Goal: Submit feedback/report problem

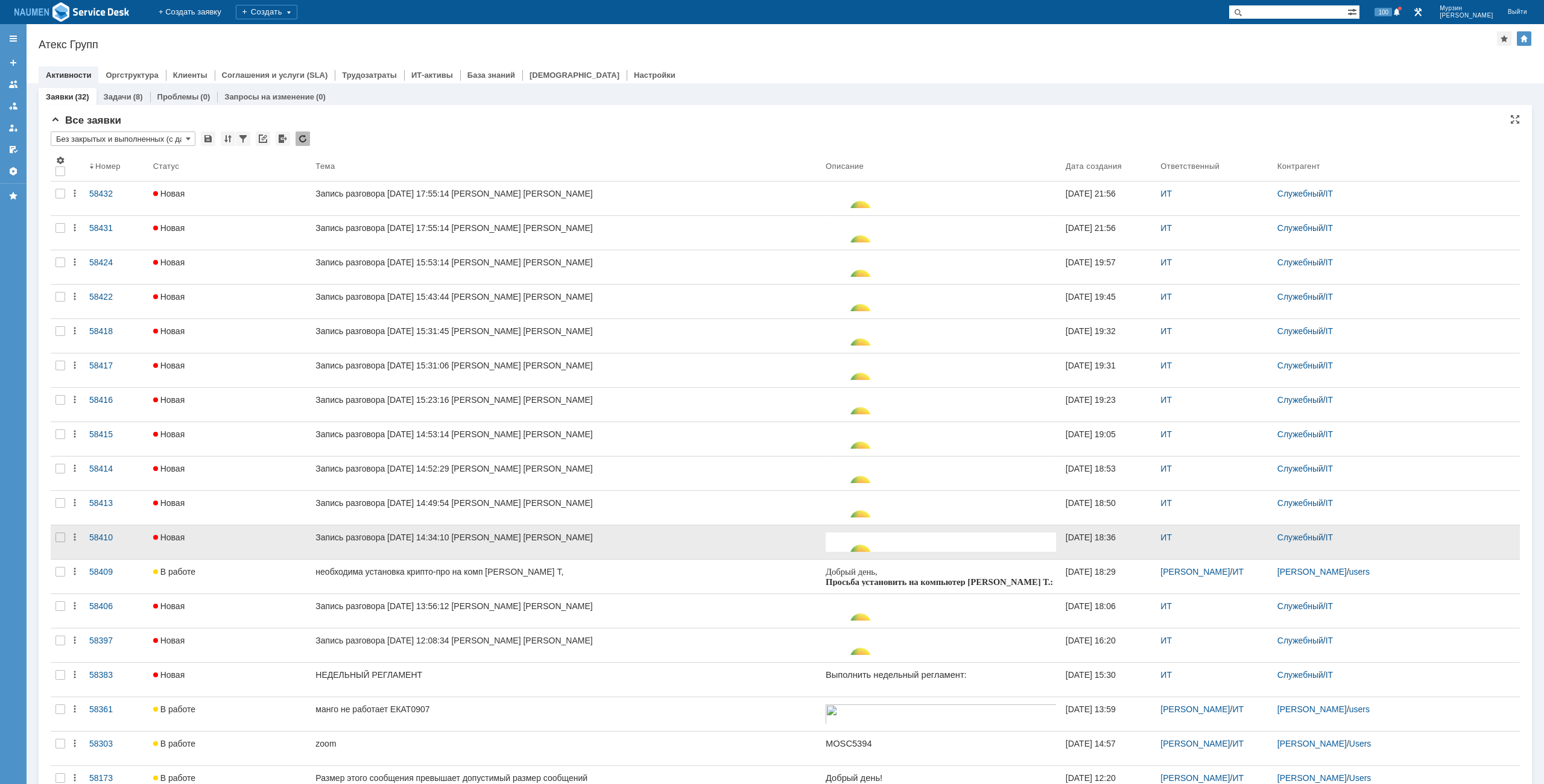
click at [67, 537] on div at bounding box center [60, 542] width 19 height 34
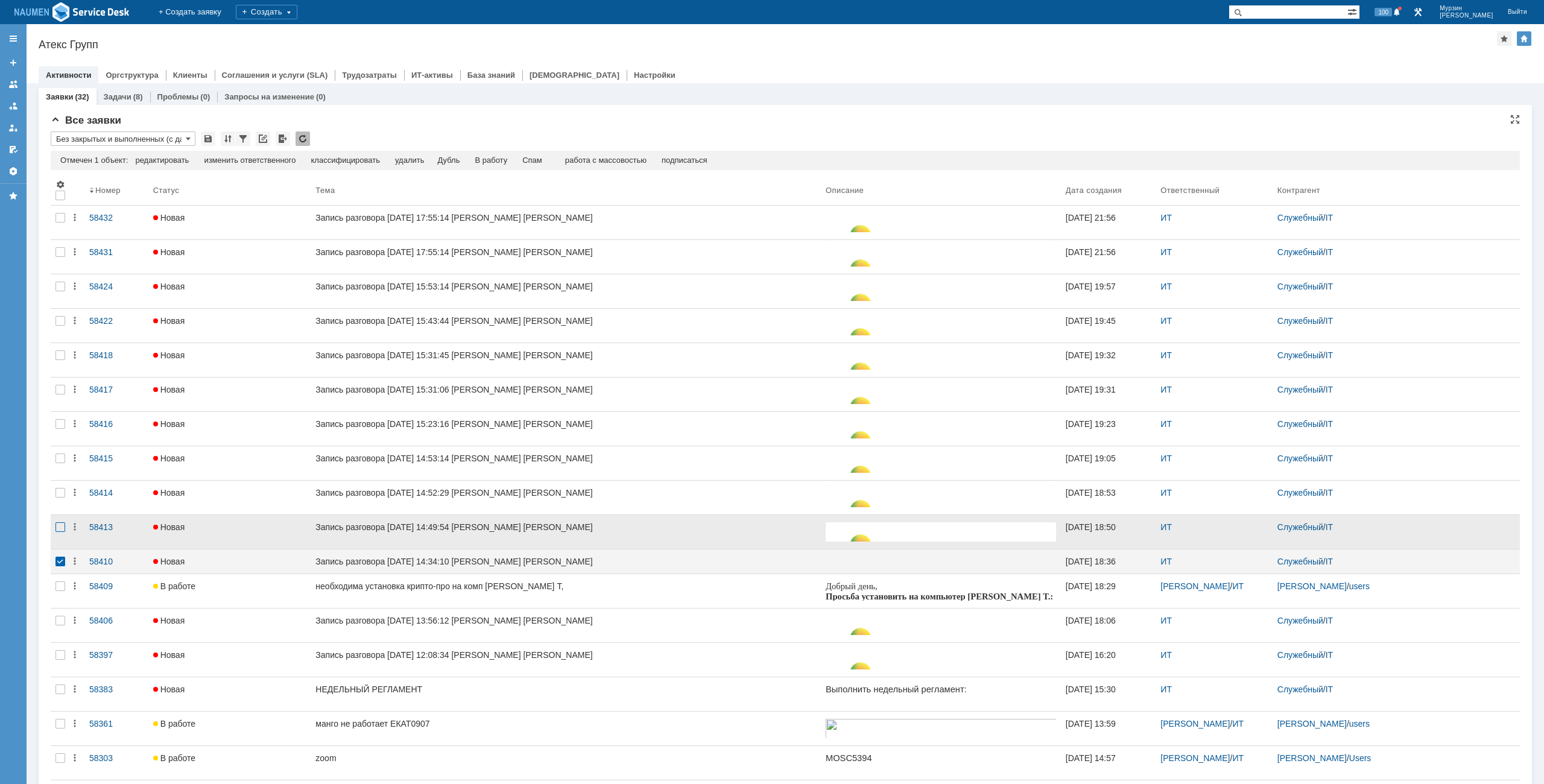
click at [60, 523] on div at bounding box center [60, 527] width 10 height 10
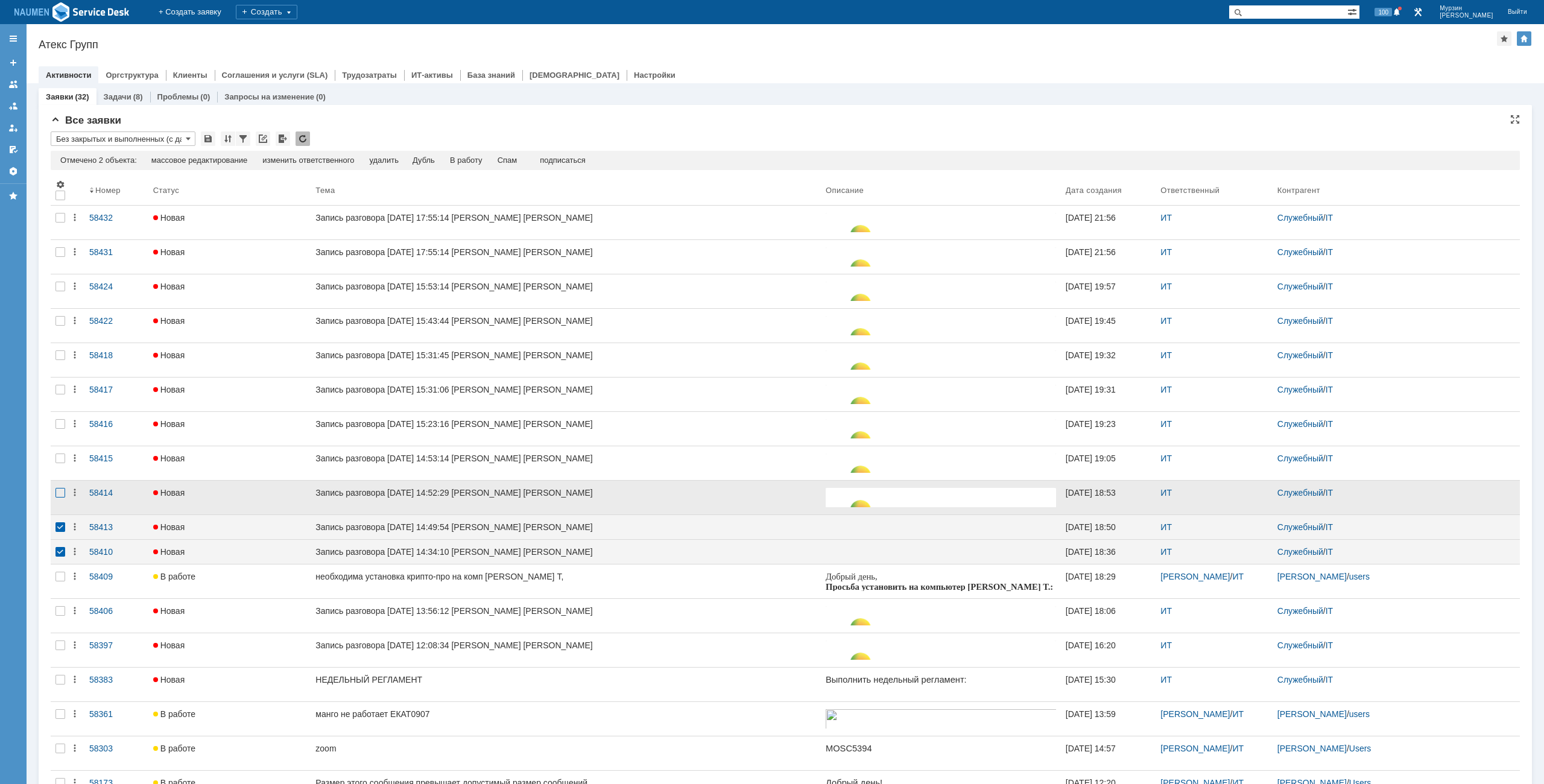
click at [62, 492] on div at bounding box center [60, 492] width 10 height 10
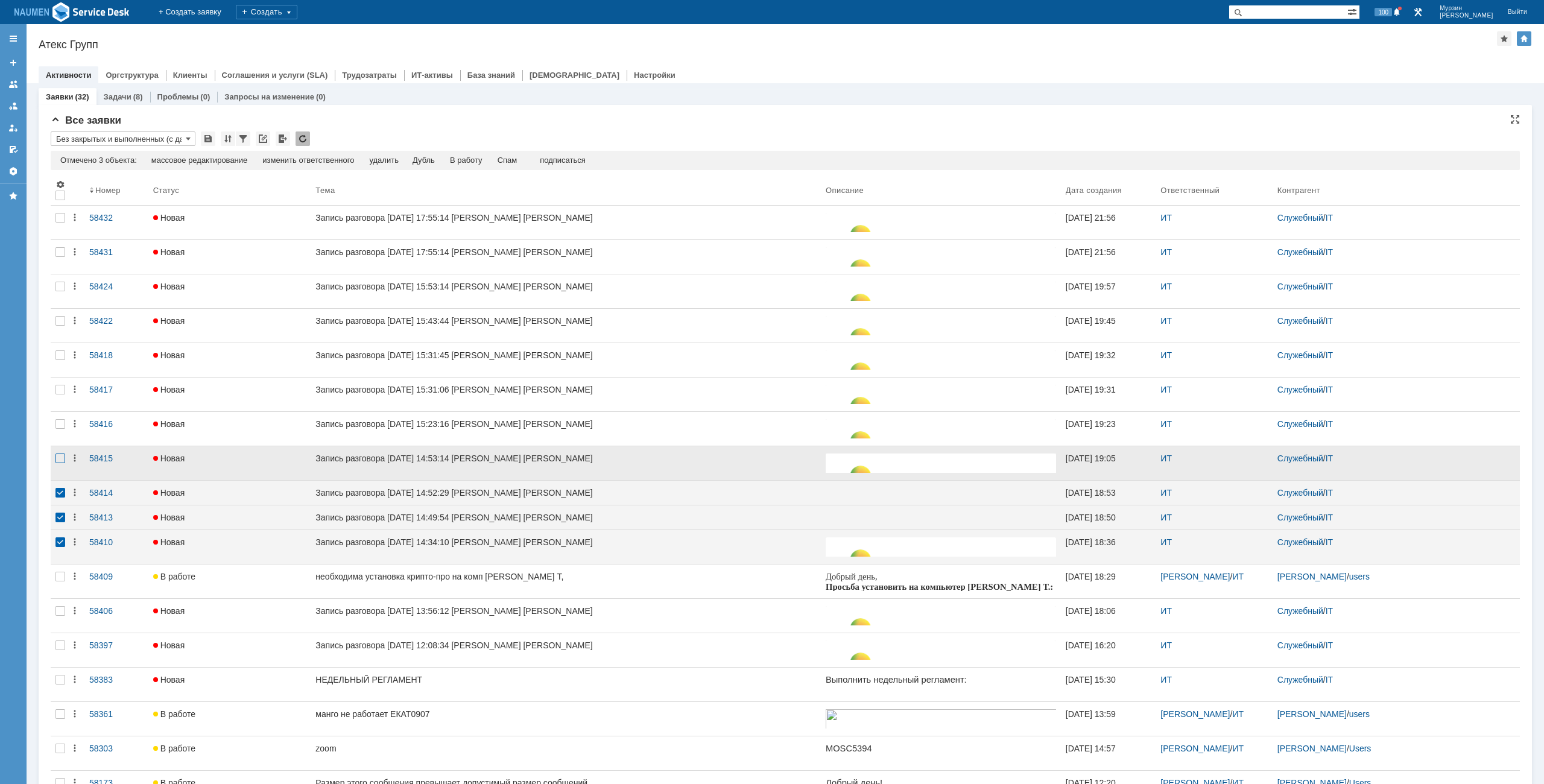
click at [62, 459] on div at bounding box center [60, 458] width 10 height 10
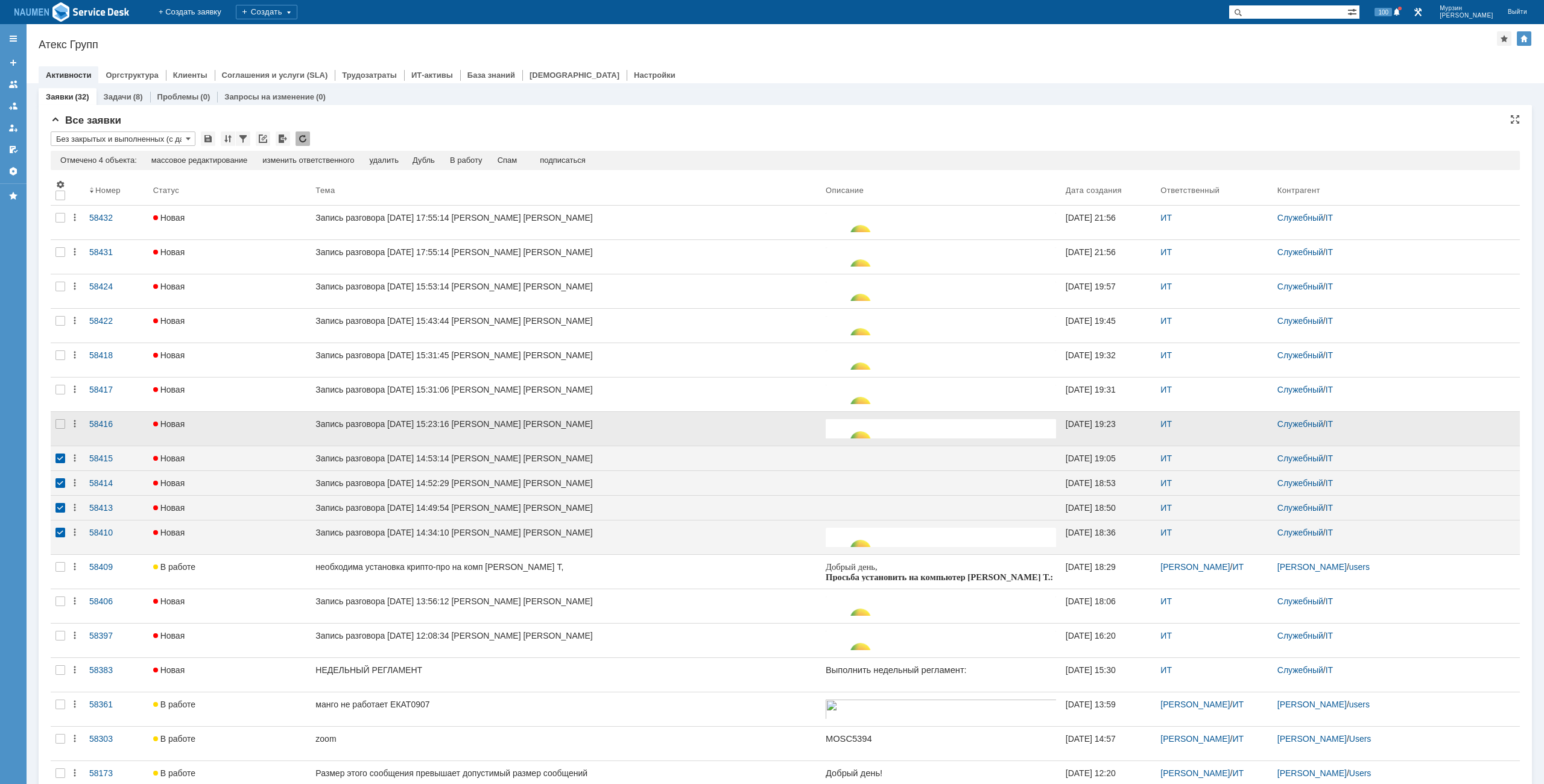
click at [58, 413] on div at bounding box center [60, 429] width 19 height 34
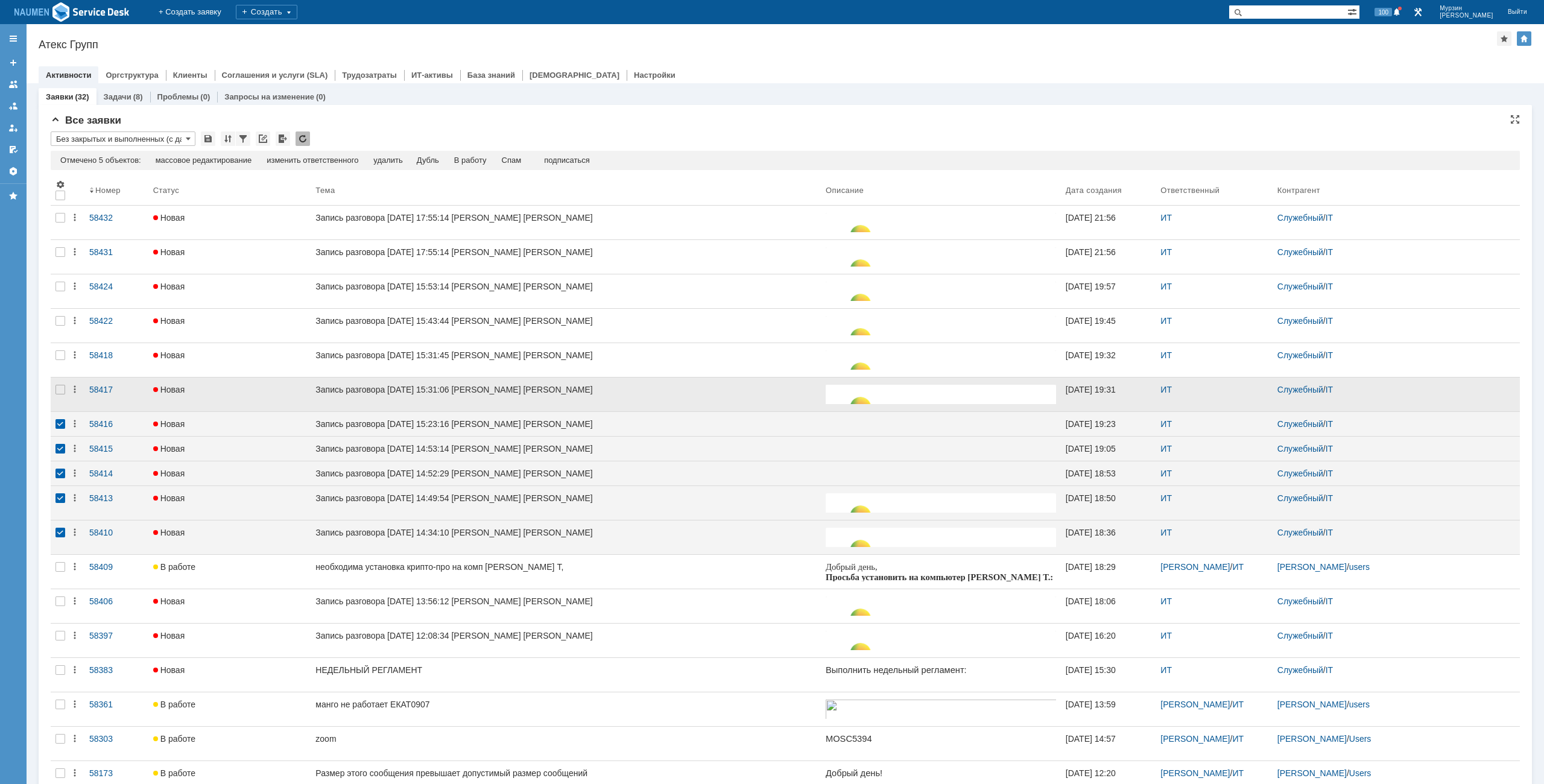
click at [62, 398] on div at bounding box center [60, 394] width 19 height 34
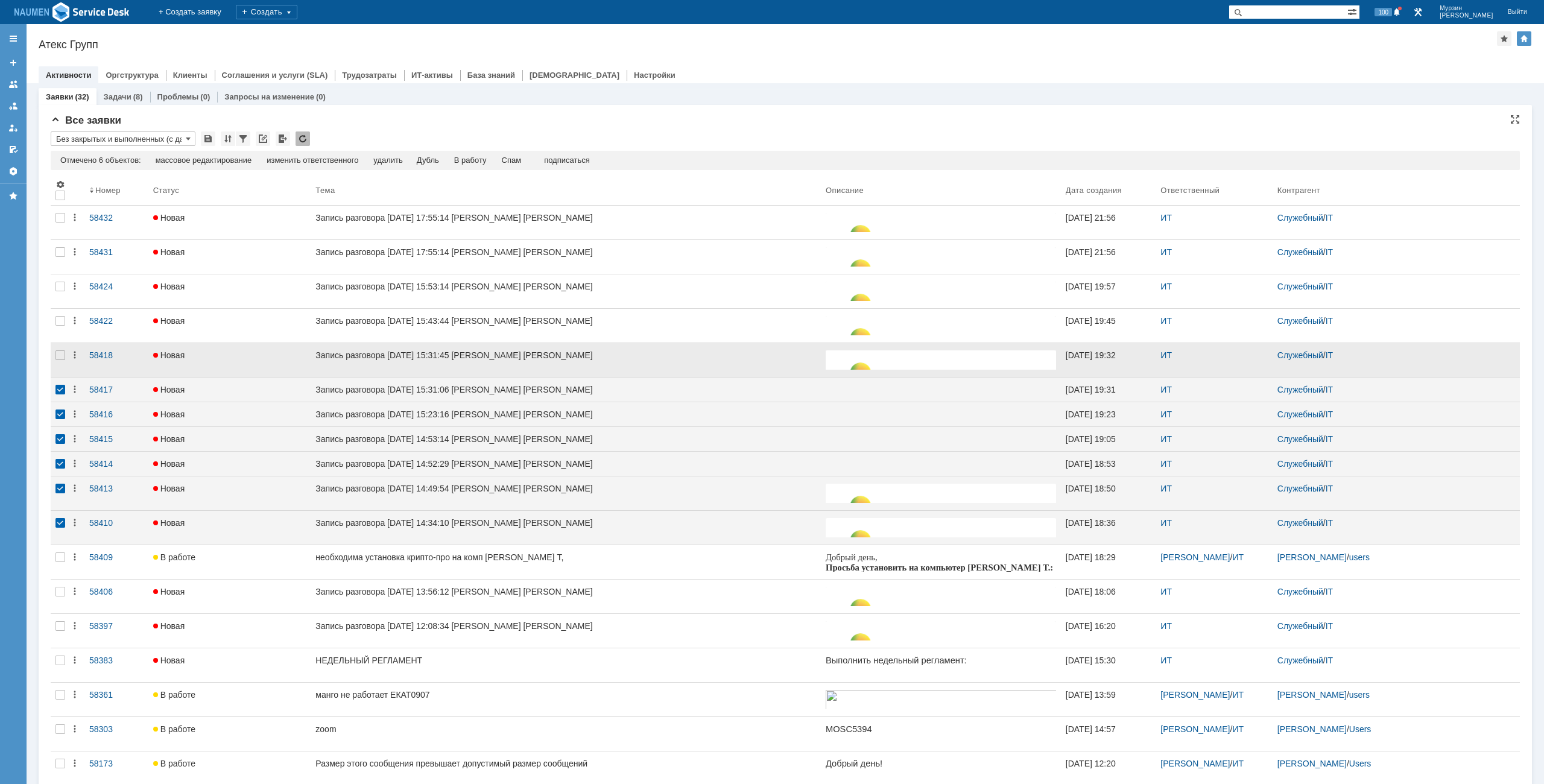
click at [58, 361] on div at bounding box center [60, 360] width 19 height 34
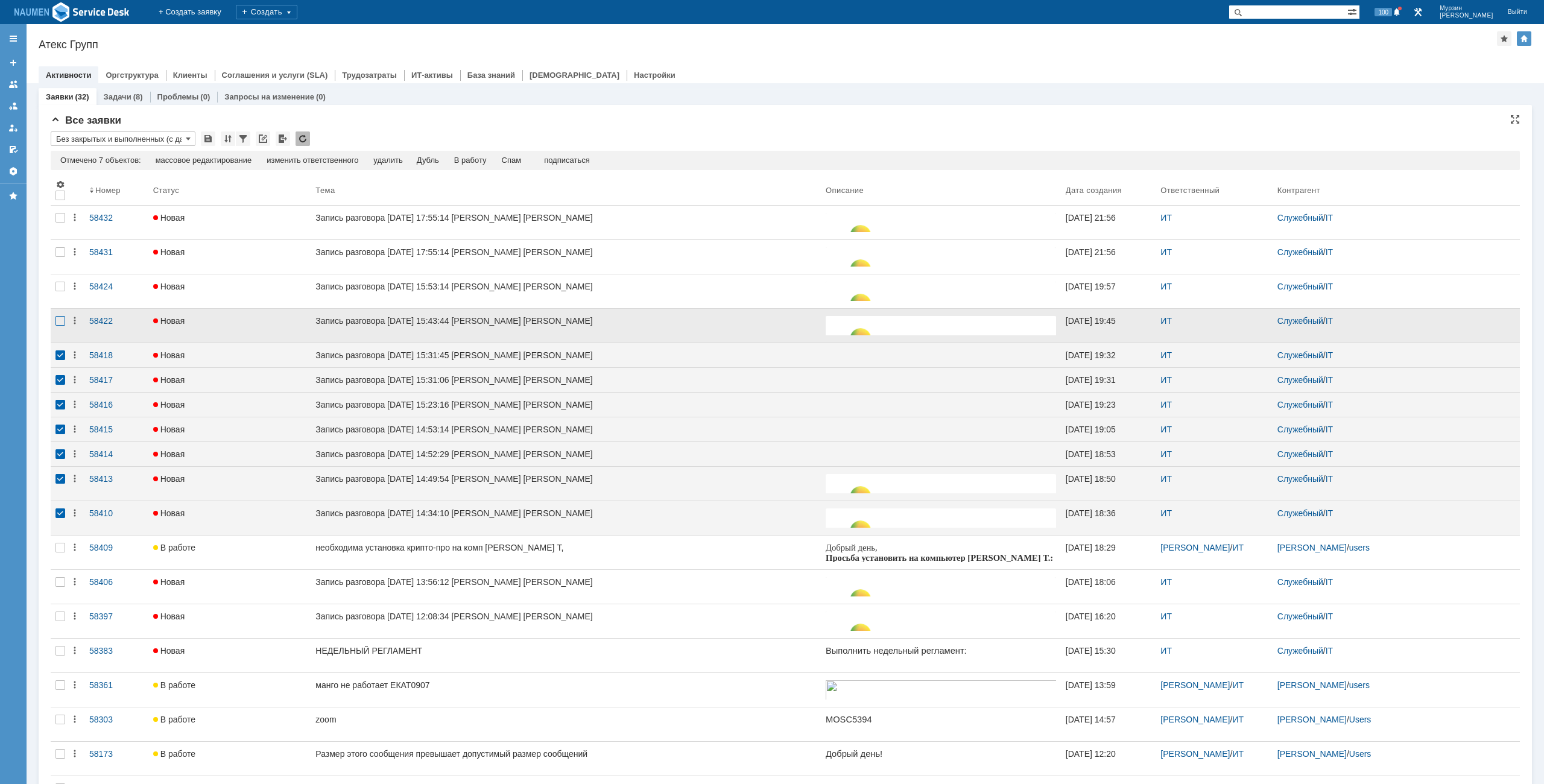
click at [60, 321] on div at bounding box center [60, 320] width 10 height 10
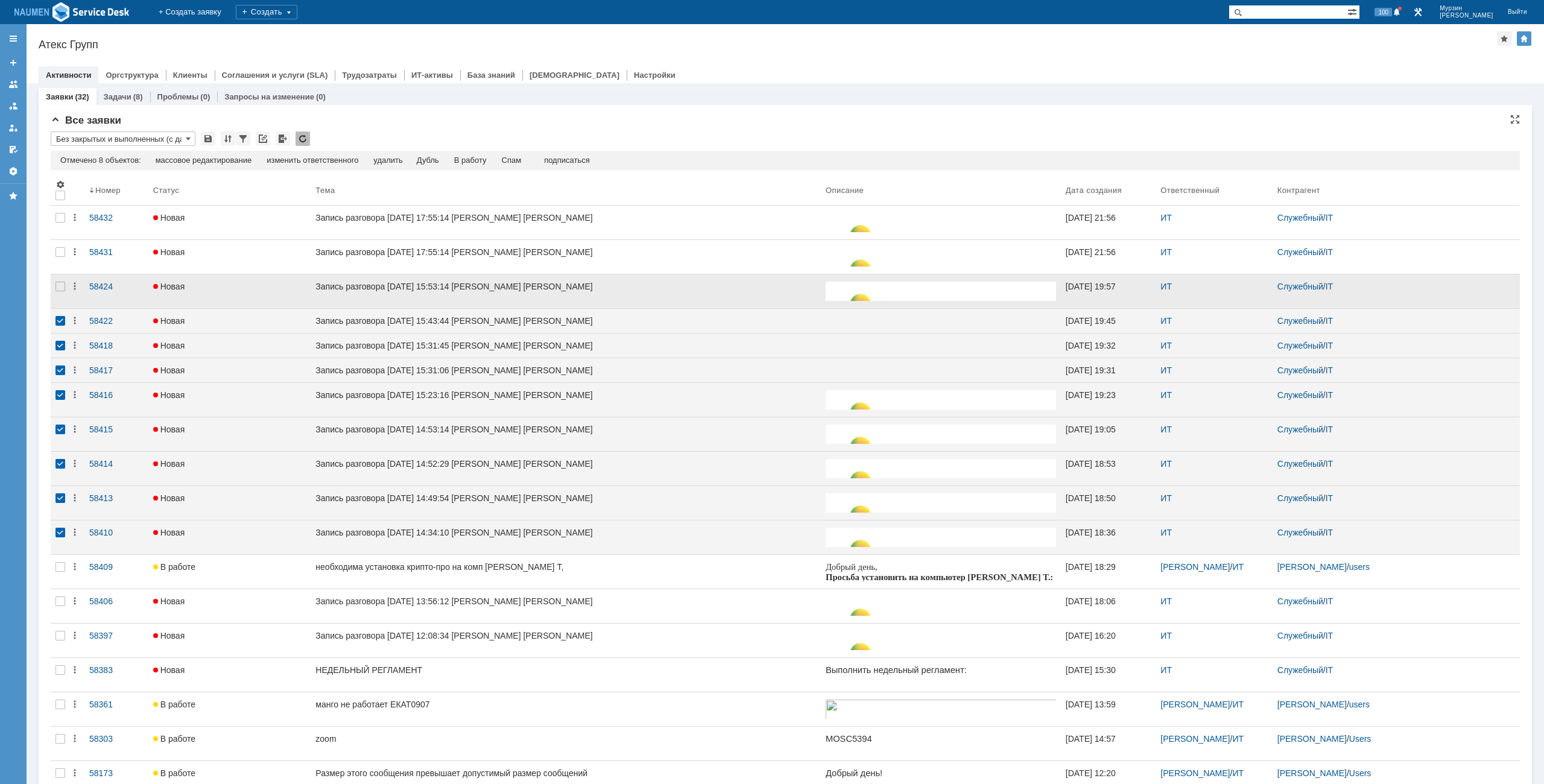
click at [56, 281] on div at bounding box center [60, 291] width 19 height 34
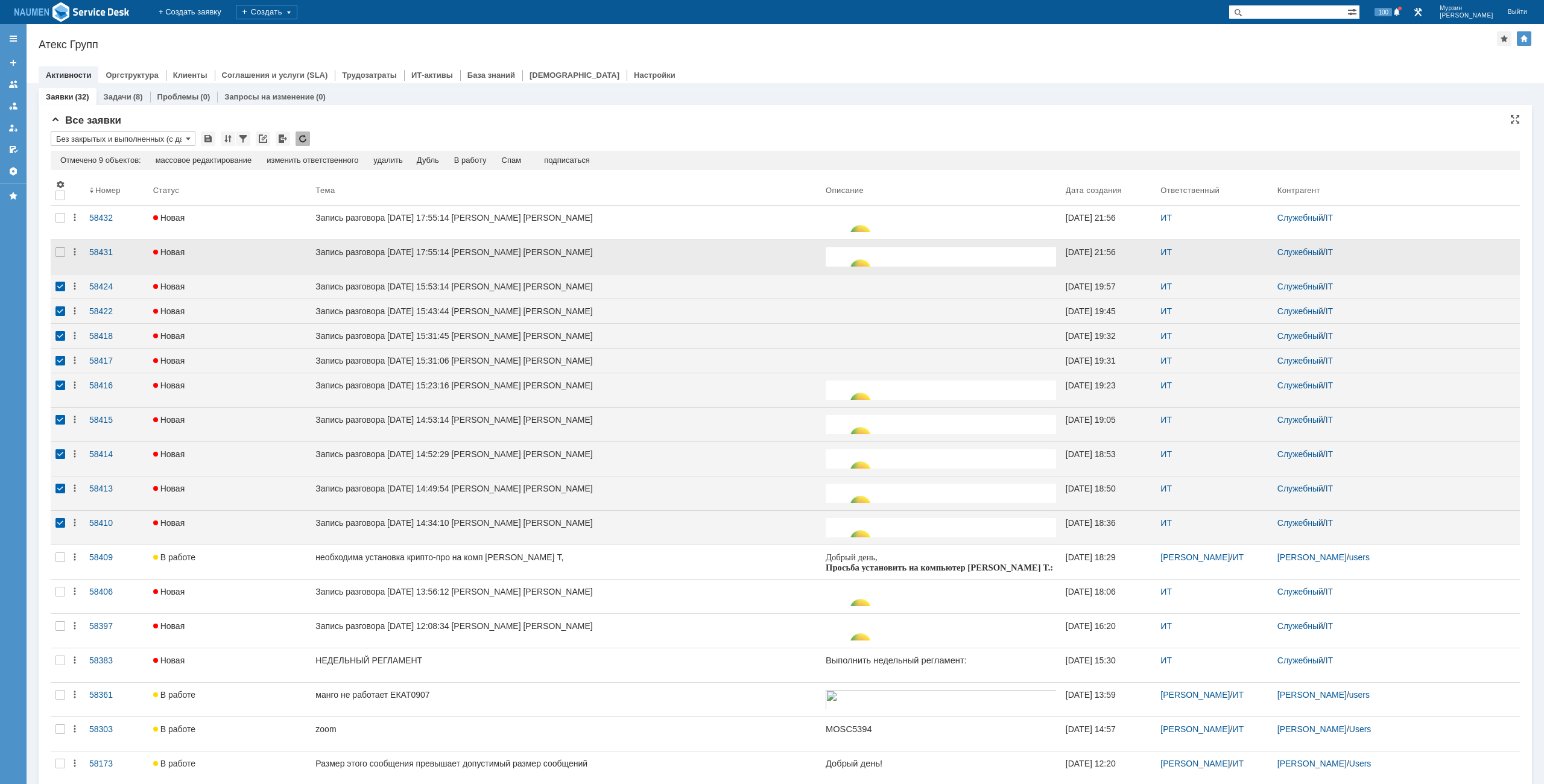
click at [59, 261] on div at bounding box center [60, 257] width 19 height 34
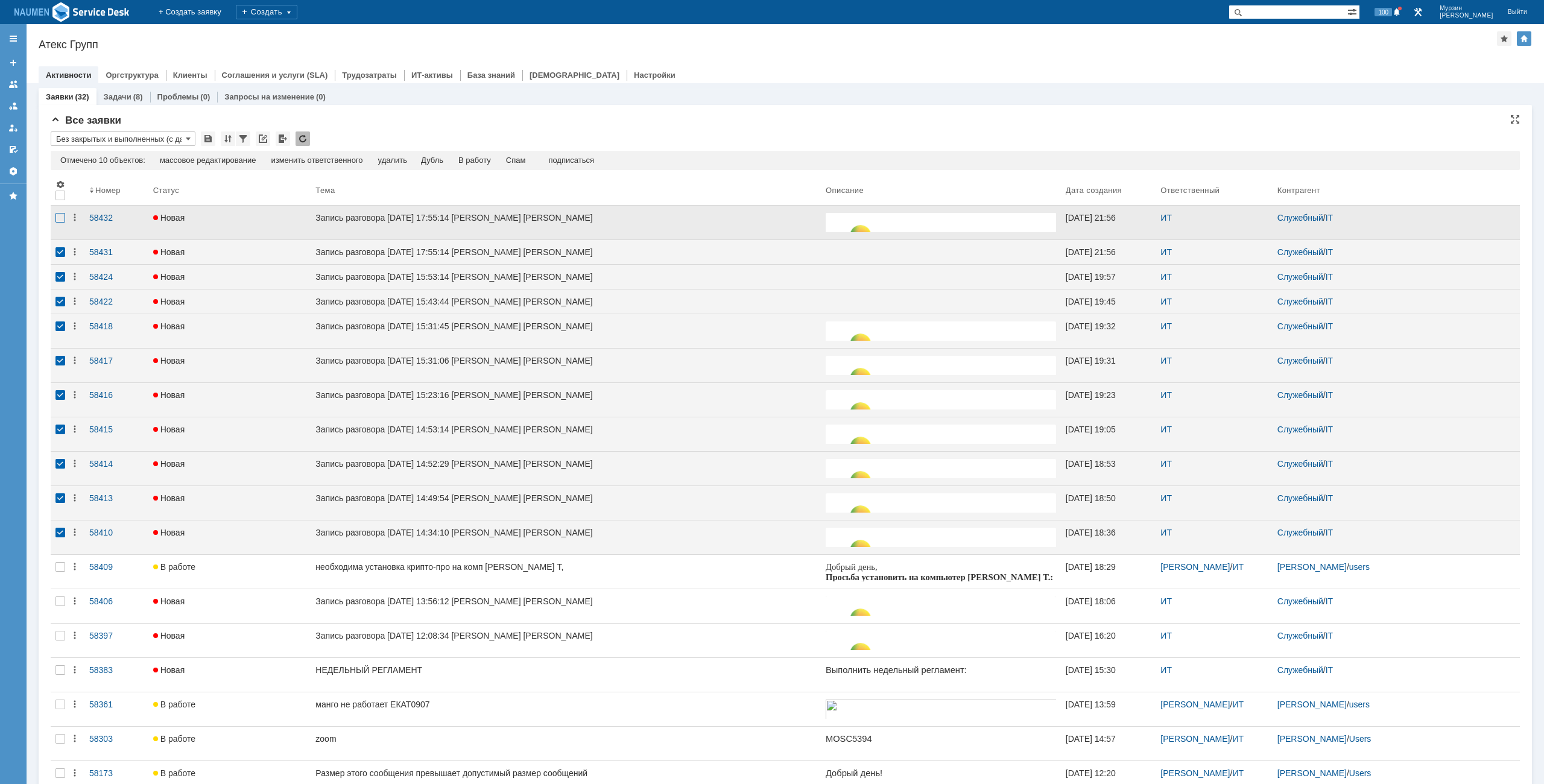
click at [61, 218] on div at bounding box center [60, 217] width 10 height 10
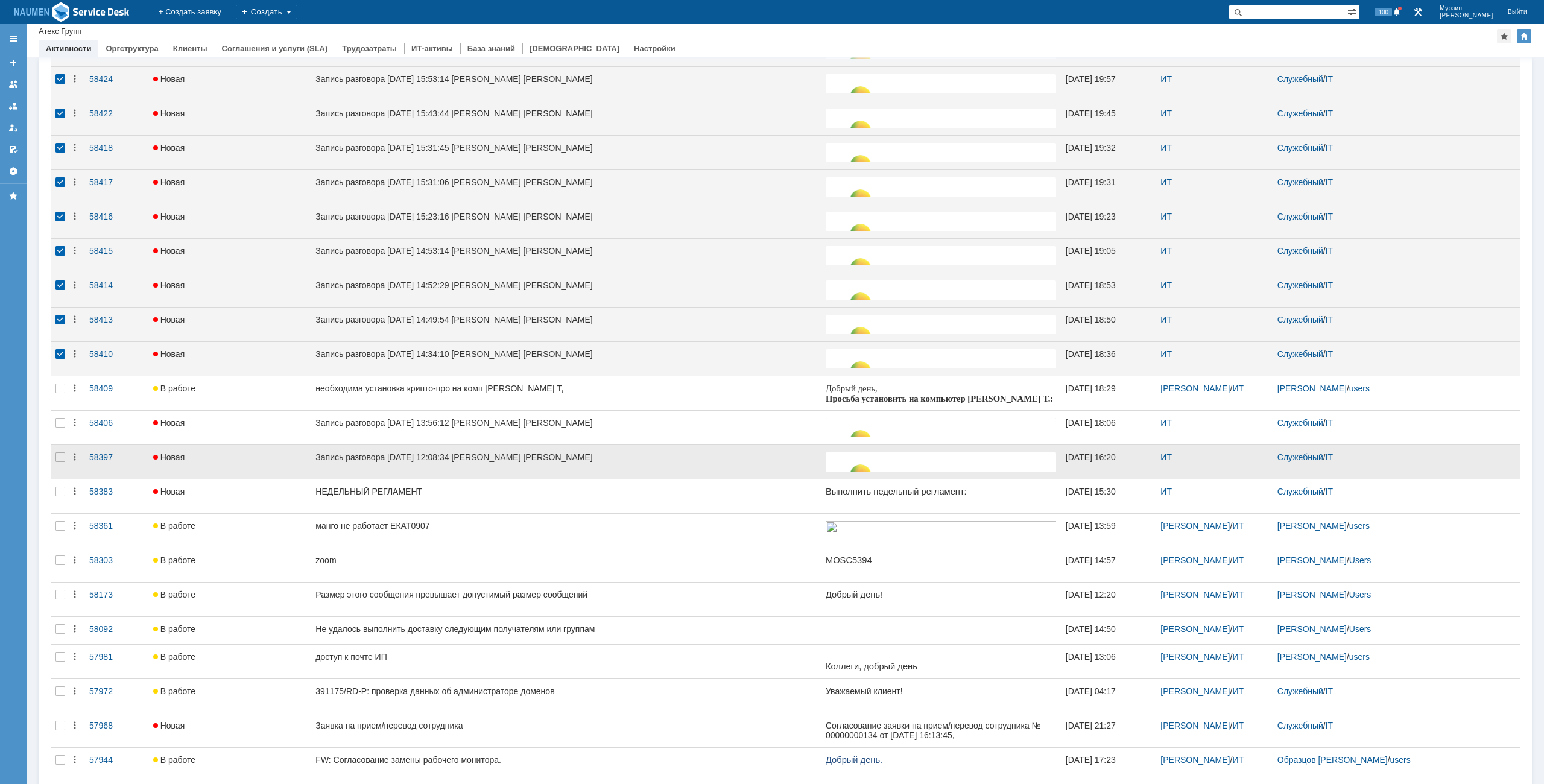
click at [61, 451] on div at bounding box center [60, 462] width 19 height 34
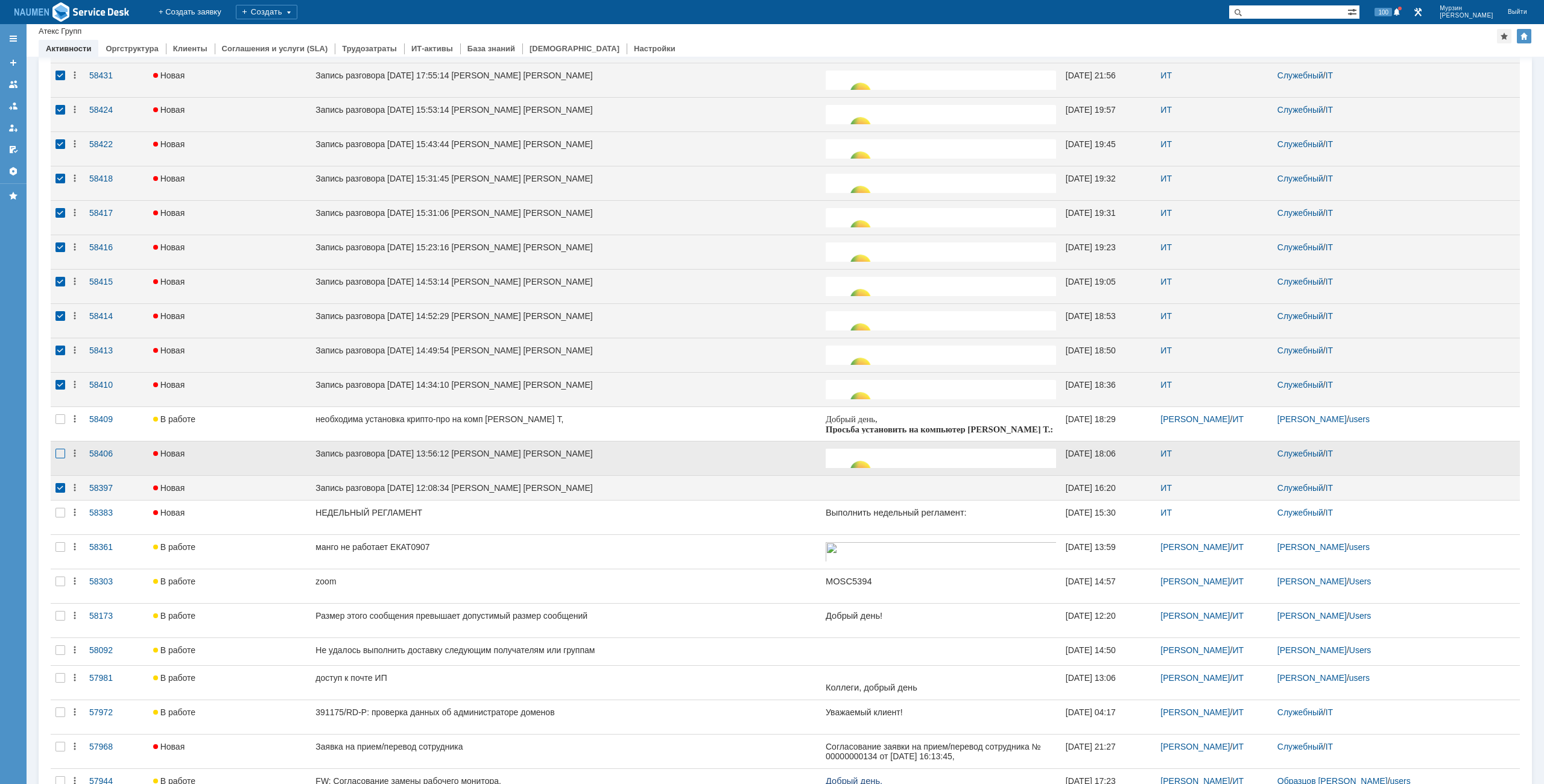
click at [63, 457] on div at bounding box center [60, 453] width 10 height 10
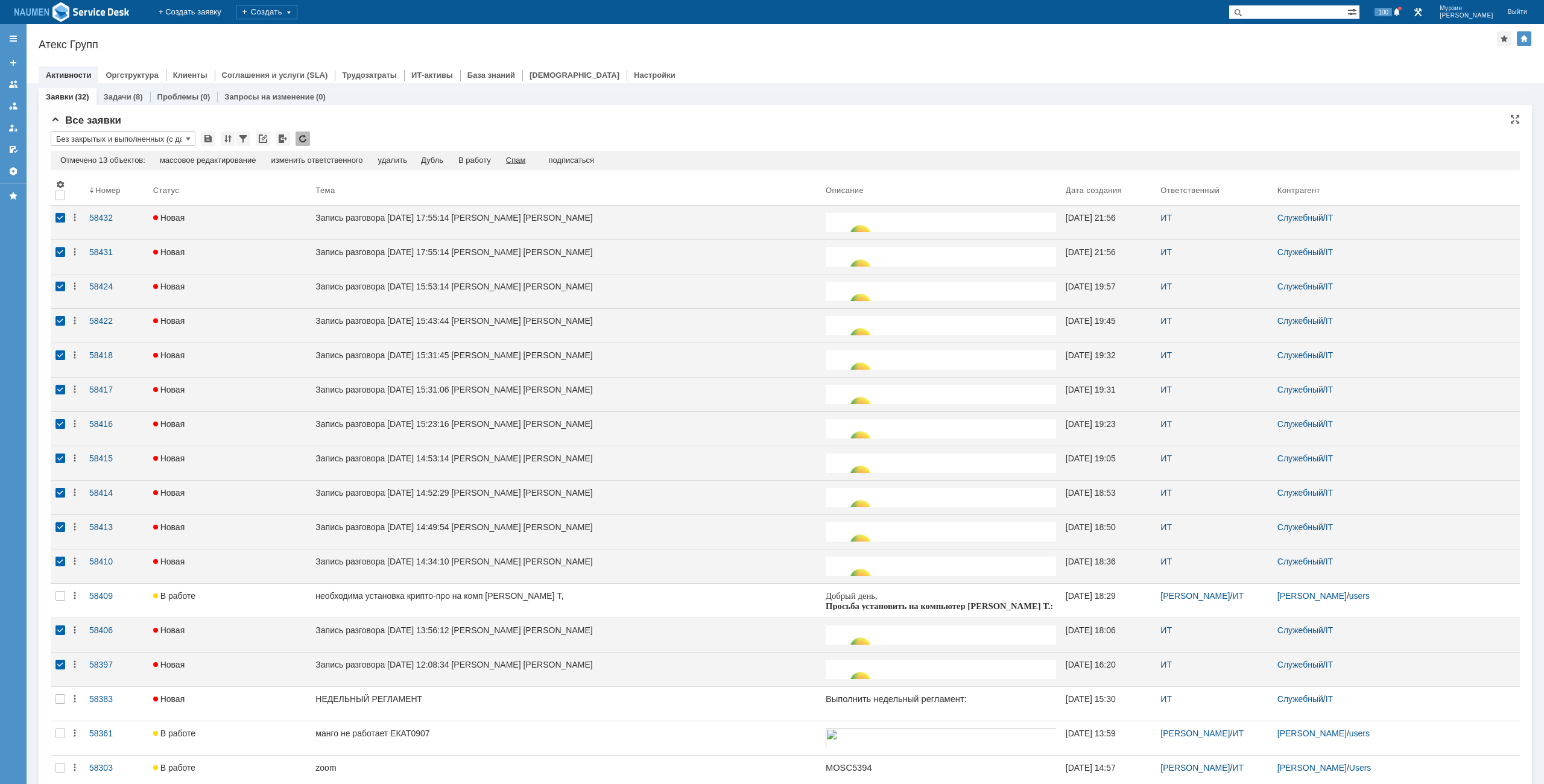
click at [526, 160] on div "Спам" at bounding box center [516, 160] width 20 height 10
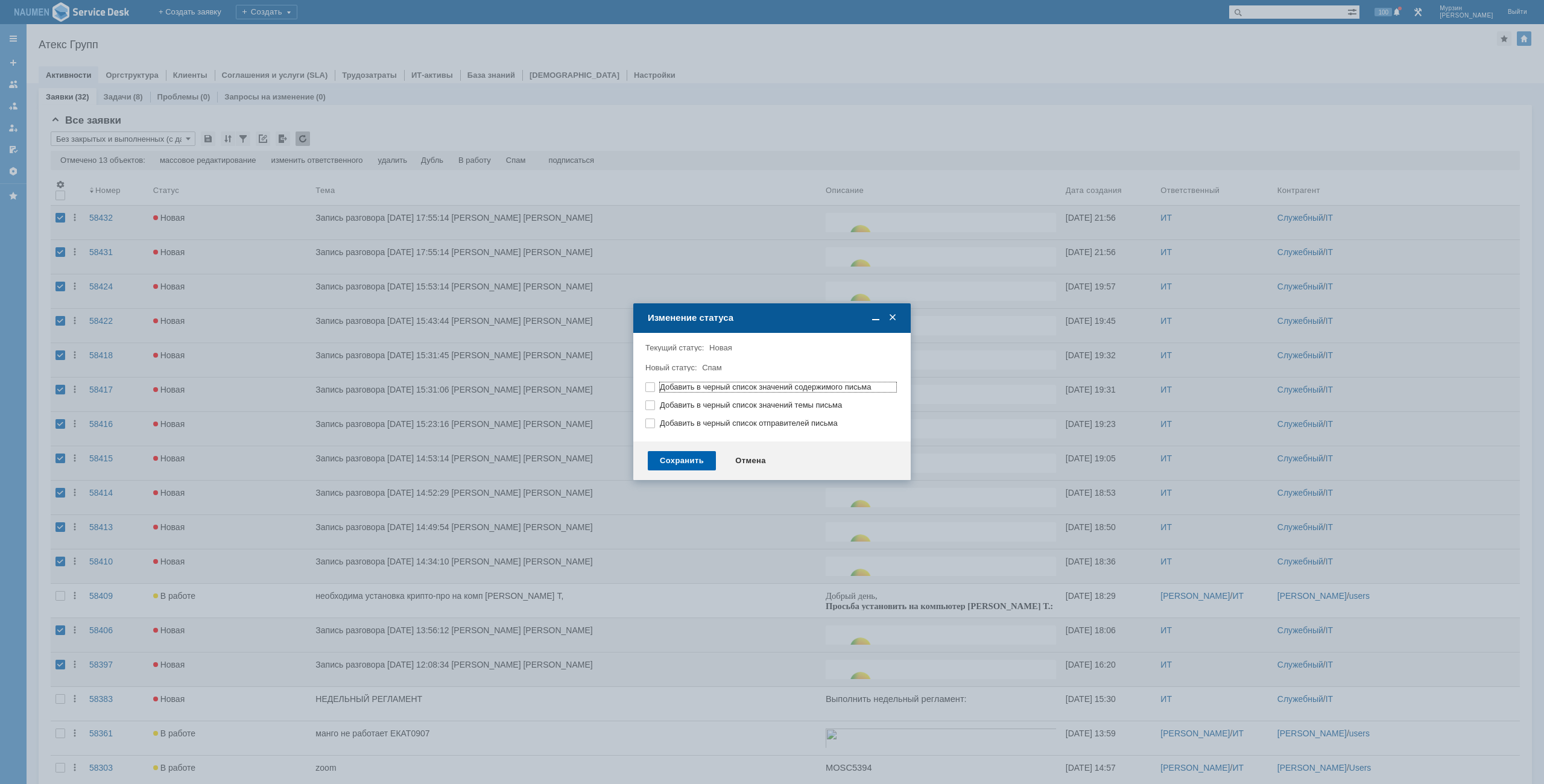
click at [675, 462] on div "Сохранить" at bounding box center [682, 461] width 68 height 19
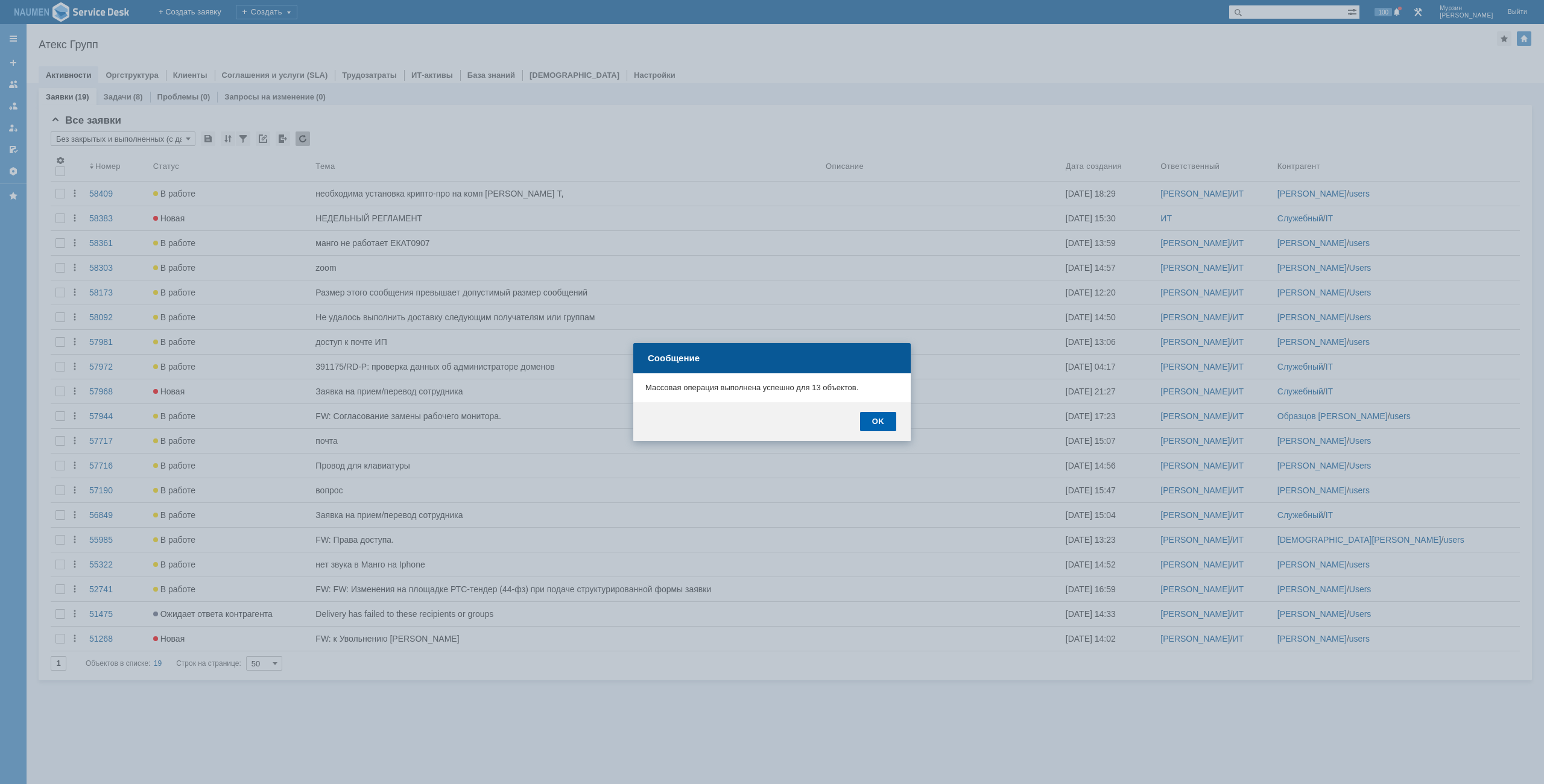
click at [869, 425] on div "OK" at bounding box center [878, 422] width 36 height 19
